Goal: Information Seeking & Learning: Learn about a topic

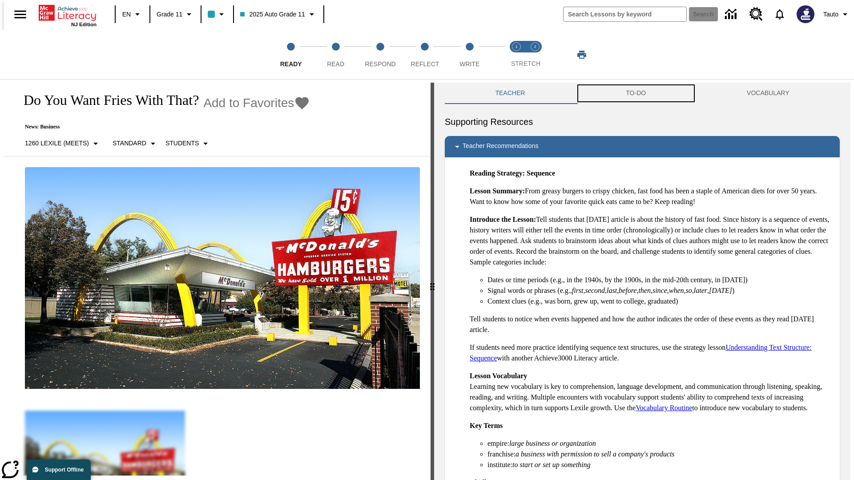
click at [636, 93] on button "TO-DO" at bounding box center [636, 93] width 121 height 21
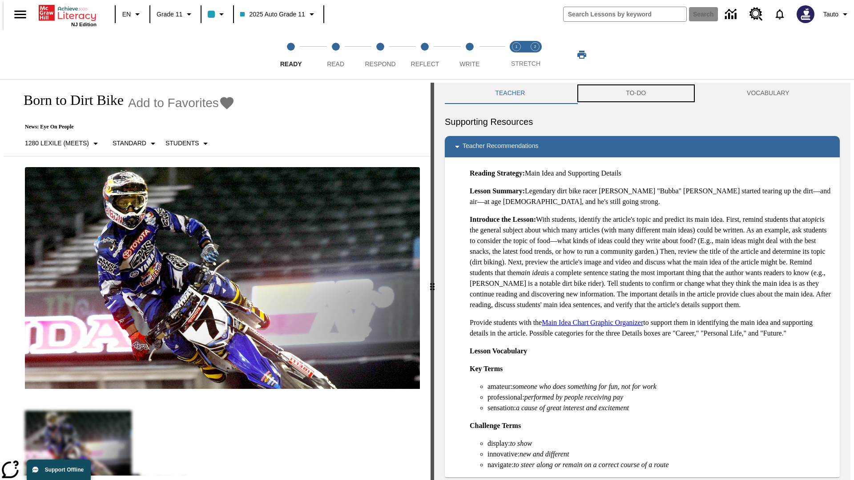
click at [636, 93] on button "TO-DO" at bounding box center [636, 93] width 121 height 21
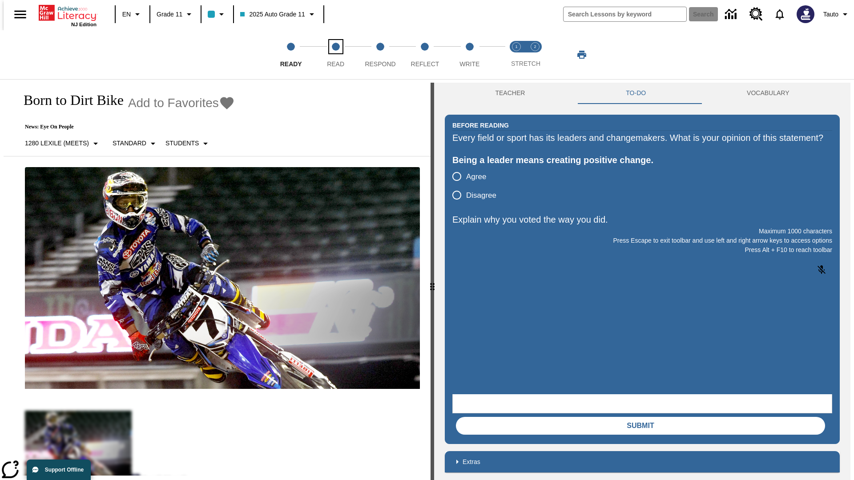
click at [335, 55] on span "Read" at bounding box center [335, 60] width 17 height 16
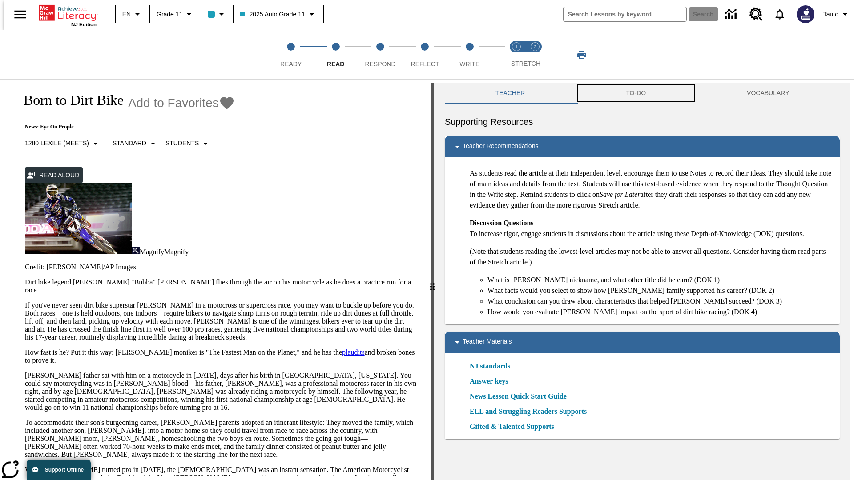
scroll to position [0, 0]
click at [636, 93] on button "TO-DO" at bounding box center [636, 92] width 121 height 21
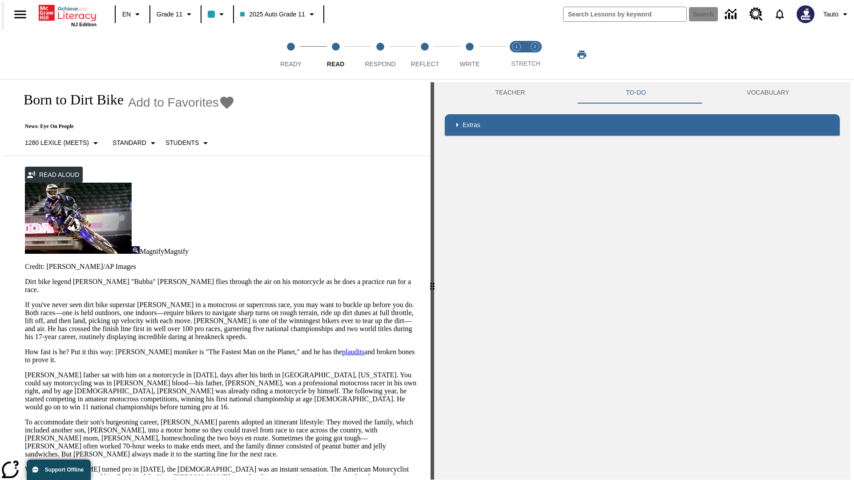
click at [25, 301] on p "If you've never seen dirt bike superstar [PERSON_NAME] in a motocross or superc…" at bounding box center [222, 321] width 395 height 40
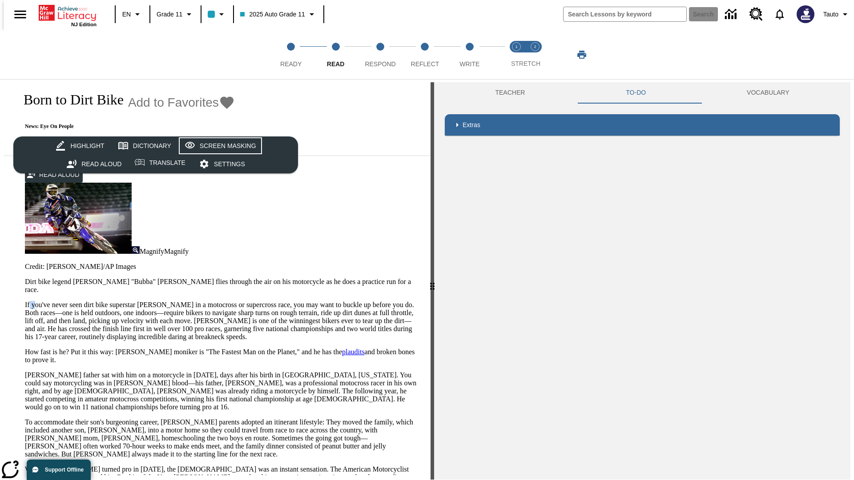
click at [219, 146] on div "Screen Masking" at bounding box center [228, 146] width 56 height 11
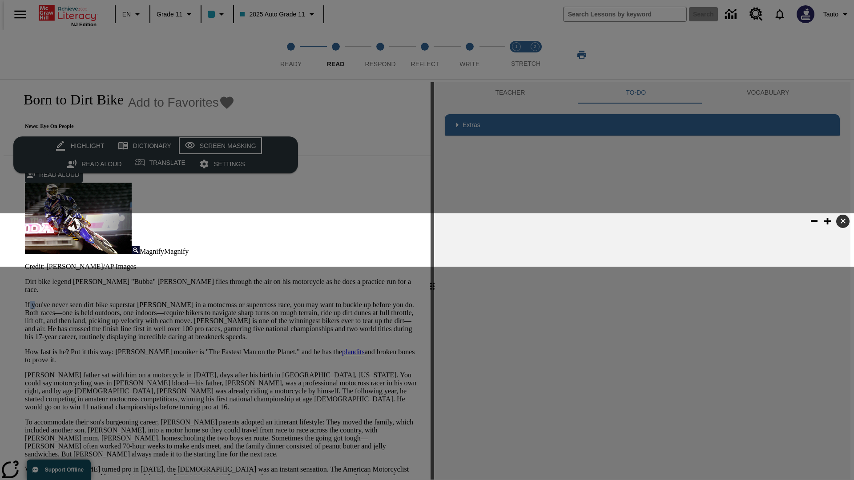
click at [219, 146] on div "Screen Masking" at bounding box center [228, 146] width 56 height 11
click at [380, 55] on span "Respond" at bounding box center [380, 60] width 31 height 16
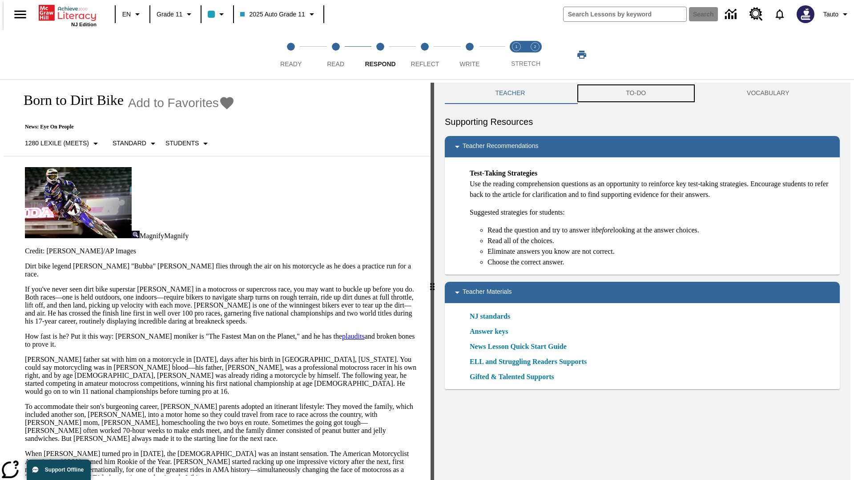
scroll to position [0, 0]
click at [636, 93] on button "TO-DO" at bounding box center [636, 92] width 121 height 21
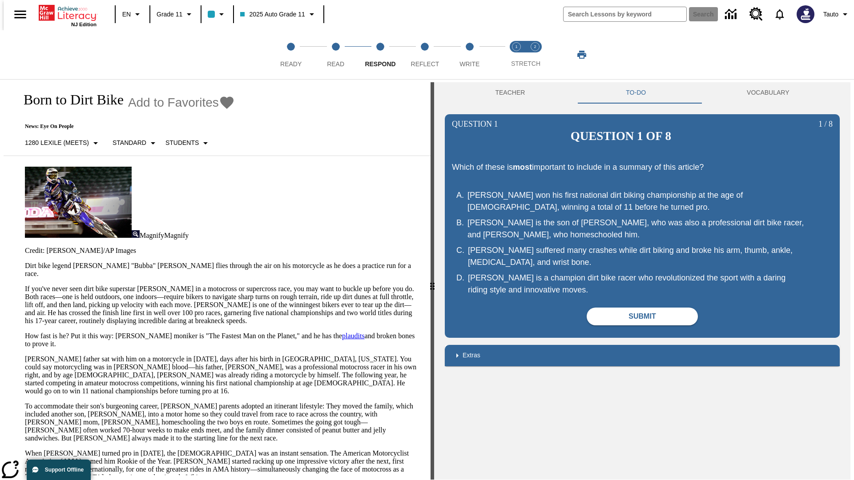
click at [25, 285] on p "If you've never seen dirt bike superstar [PERSON_NAME] in a motocross or superc…" at bounding box center [222, 305] width 395 height 40
click at [425, 55] on span "Reflect" at bounding box center [425, 60] width 28 height 16
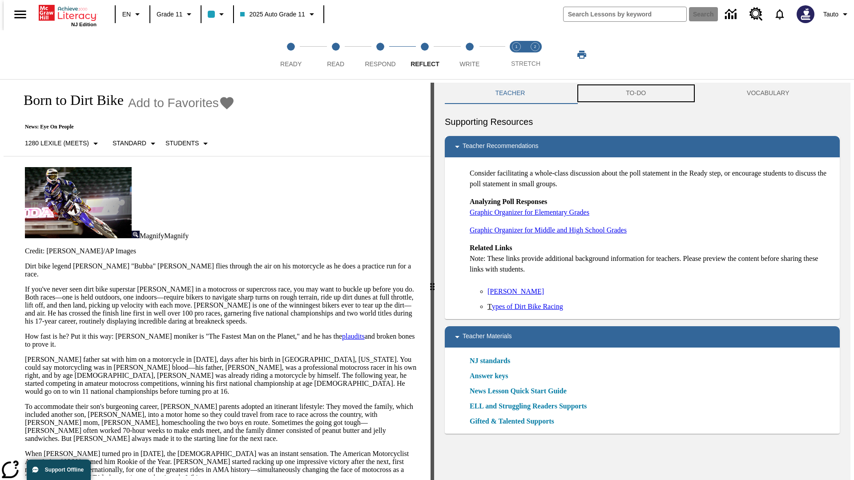
scroll to position [0, 0]
click at [636, 93] on button "TO-DO" at bounding box center [636, 92] width 121 height 21
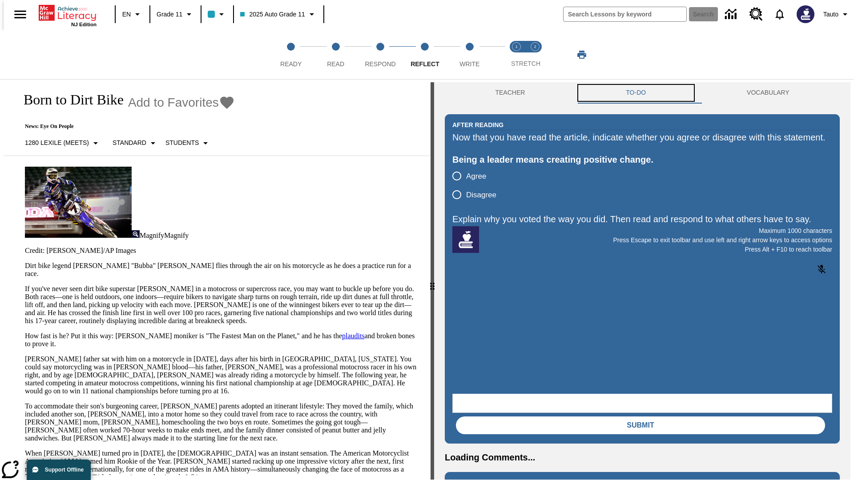
scroll to position [0, 0]
click at [25, 285] on p "If you've never seen dirt bike superstar [PERSON_NAME] in a motocross or superc…" at bounding box center [222, 305] width 395 height 40
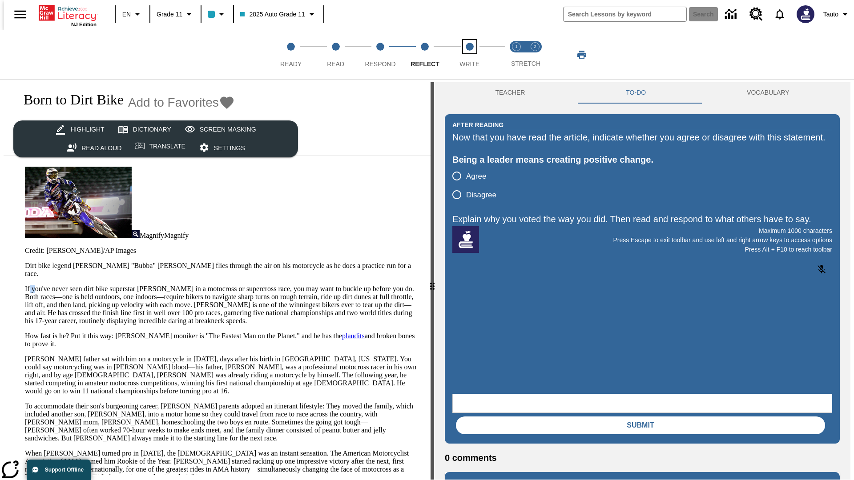
click at [469, 55] on span "Write" at bounding box center [469, 60] width 20 height 16
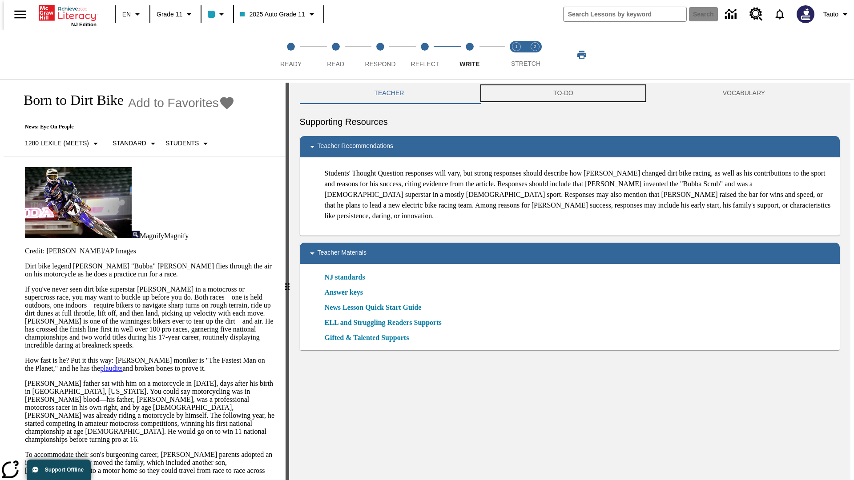
scroll to position [0, 0]
click at [564, 93] on button "TO-DO" at bounding box center [563, 92] width 169 height 21
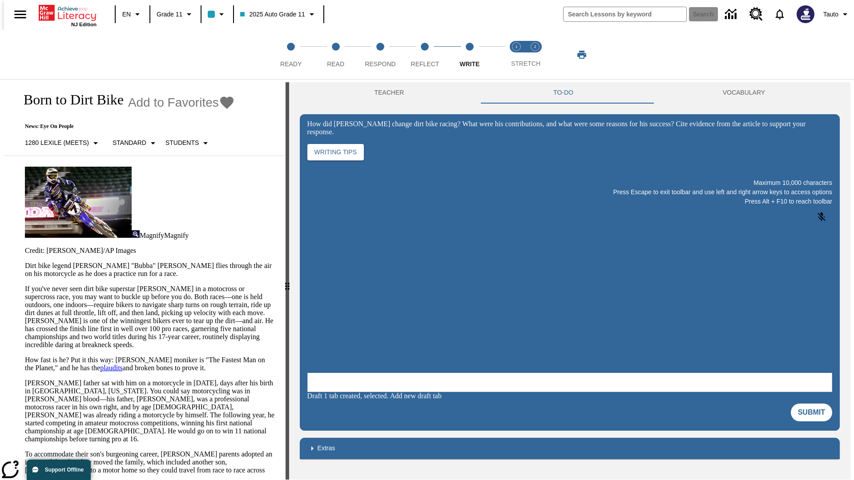
scroll to position [0, 0]
click at [25, 285] on p "If you've never seen dirt bike superstar [PERSON_NAME] in a motocross or superc…" at bounding box center [150, 317] width 250 height 64
click at [516, 55] on span "Stretch Read step 1 of 2" at bounding box center [517, 60] width 12 height 16
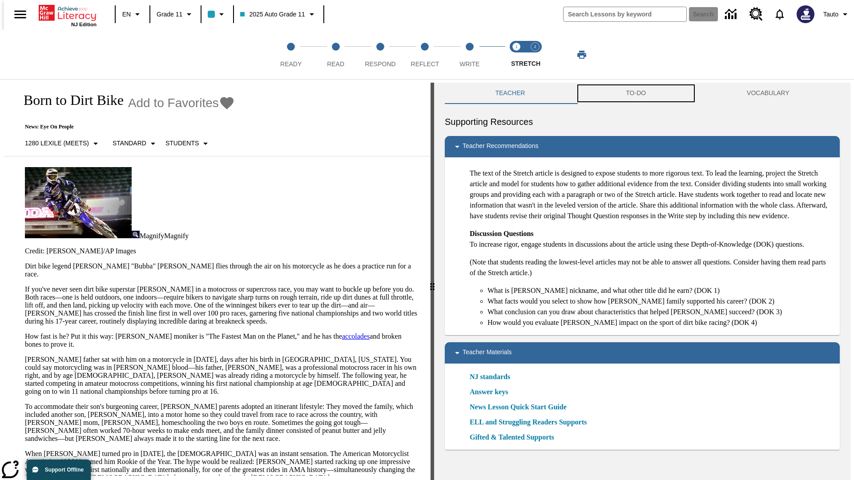
scroll to position [0, 0]
click at [636, 93] on button "TO-DO" at bounding box center [636, 92] width 121 height 21
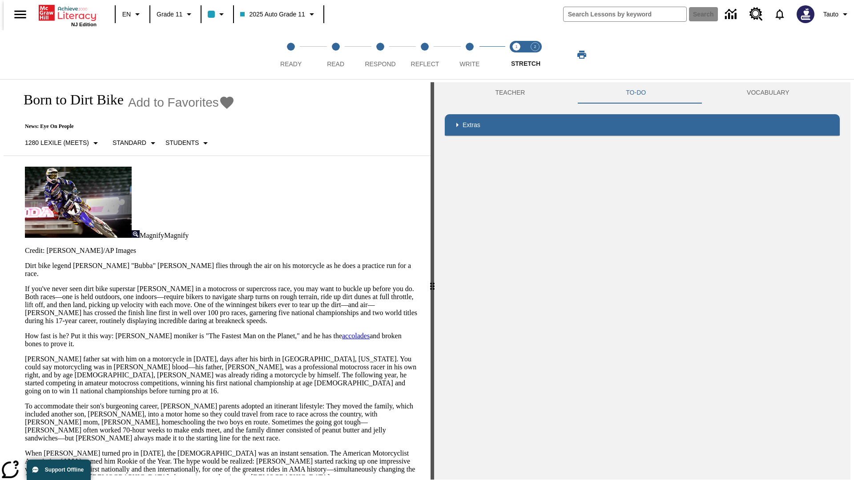
click at [25, 285] on p "If you've never seen dirt bike superstar [PERSON_NAME] in a motocross or superc…" at bounding box center [222, 305] width 395 height 40
click at [0, 173] on html "Listen Skip to main content NJ Edition EN Grade 11 2025 Auto Grade 11 Search 0 …" at bounding box center [427, 242] width 854 height 484
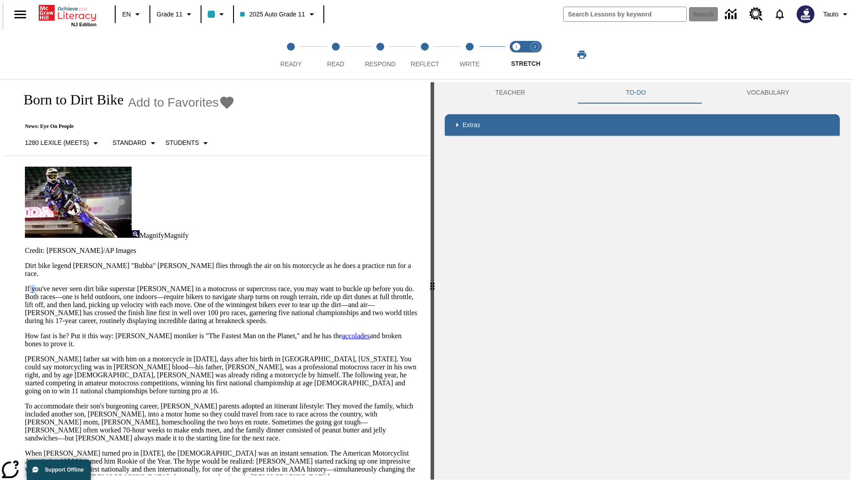
click at [0, 173] on html "Listen Skip to main content NJ Edition EN Grade 11 2025 Auto Grade 11 Search 0 …" at bounding box center [427, 242] width 854 height 484
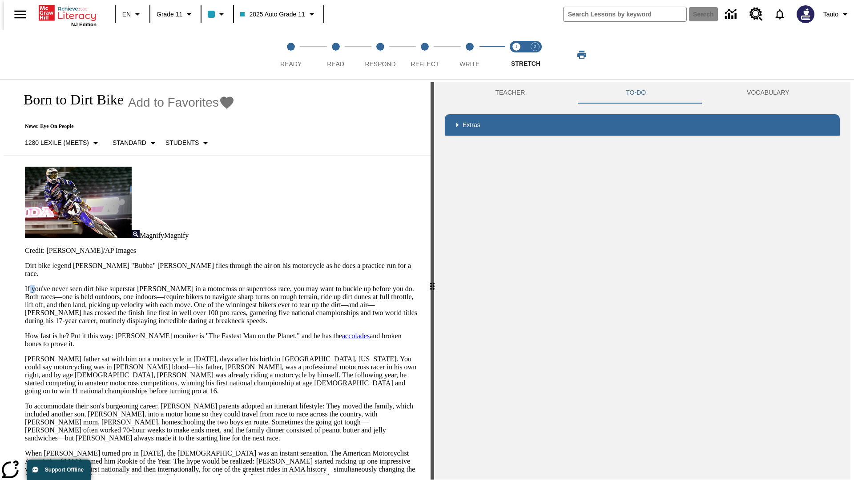
click at [0, 173] on html "Listen Skip to main content NJ Edition EN Grade 11 2025 Auto Grade 11 Search 0 …" at bounding box center [427, 242] width 854 height 484
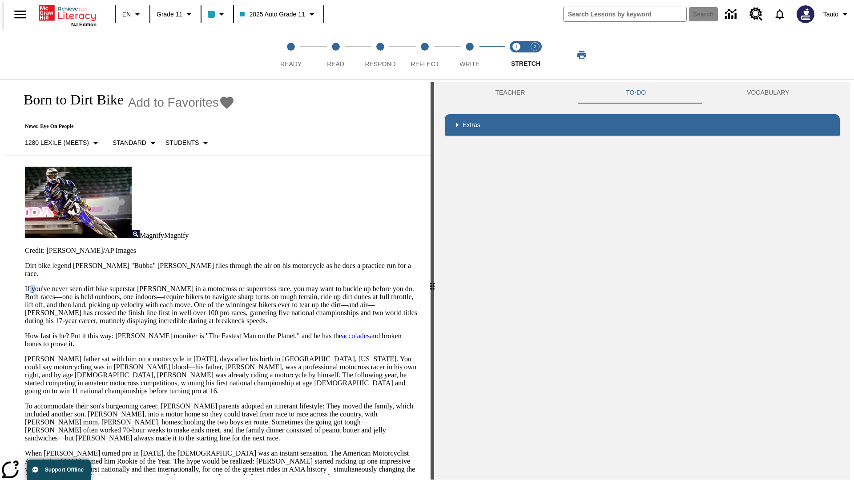
click at [0, 173] on html "Listen Skip to main content NJ Edition EN Grade 11 2025 Auto Grade 11 Search 0 …" at bounding box center [427, 242] width 854 height 484
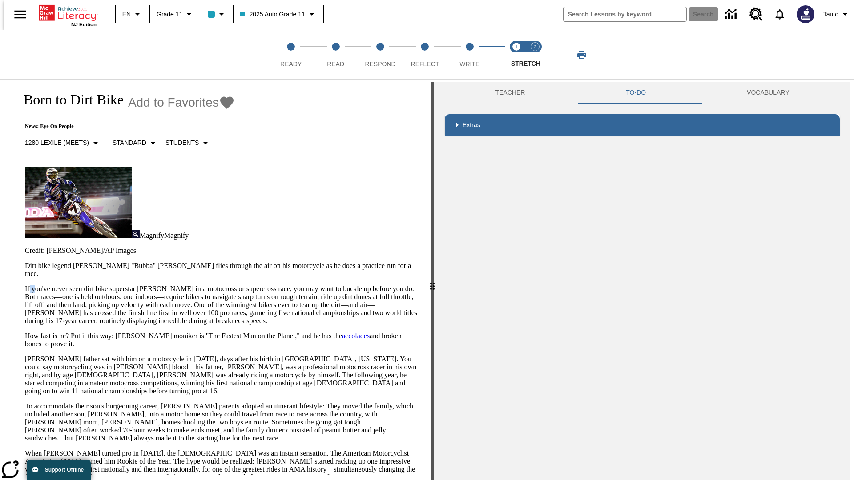
click at [25, 285] on p "If you've never seen dirt bike superstar [PERSON_NAME] in a motocross or superc…" at bounding box center [222, 305] width 395 height 40
click at [535, 55] on span "Stretch Respond step 2 of 2" at bounding box center [535, 60] width 12 height 16
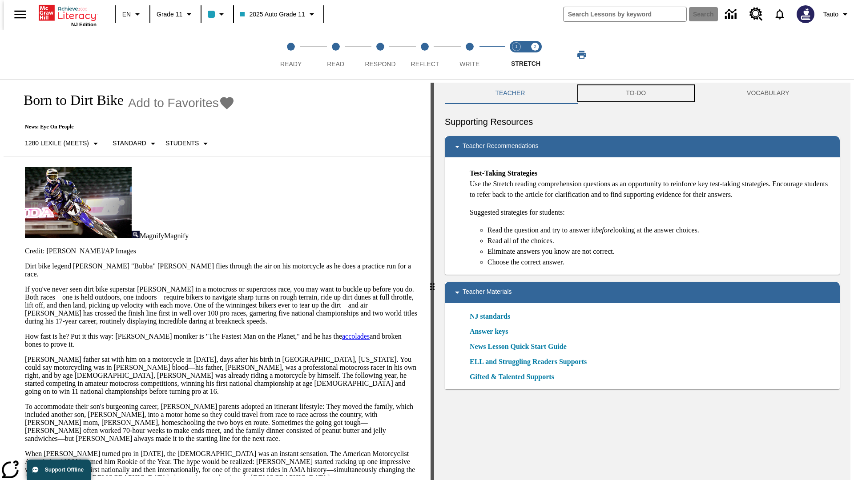
scroll to position [0, 0]
click at [636, 93] on button "TO-DO" at bounding box center [636, 92] width 121 height 21
